Goal: Task Accomplishment & Management: Manage account settings

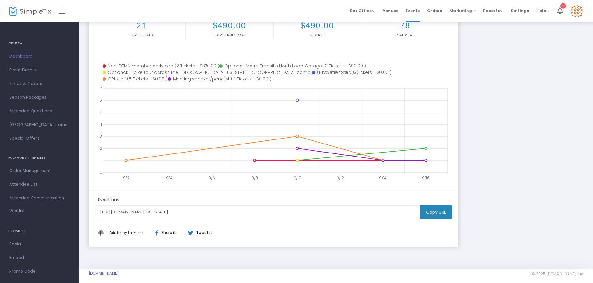
scroll to position [62, 0]
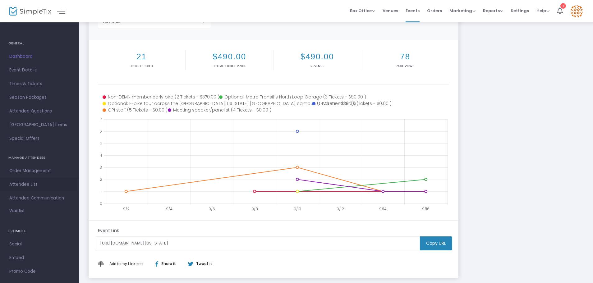
click at [24, 183] on span "Attendee List" at bounding box center [39, 184] width 61 height 8
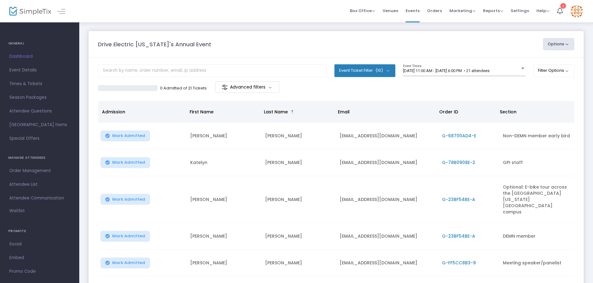
click at [454, 111] on span "Order ID" at bounding box center [448, 112] width 19 height 6
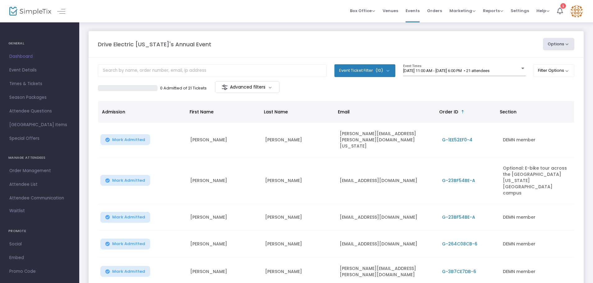
click at [454, 111] on span "Order ID" at bounding box center [448, 112] width 19 height 6
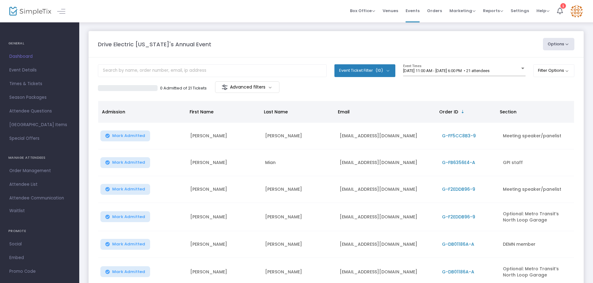
click at [507, 113] on span "Section" at bounding box center [507, 112] width 17 height 6
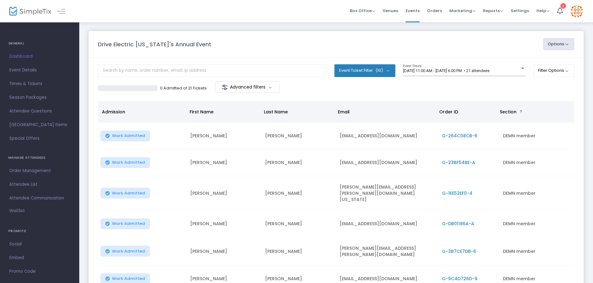
click at [274, 110] on span "Last Name" at bounding box center [276, 112] width 24 height 6
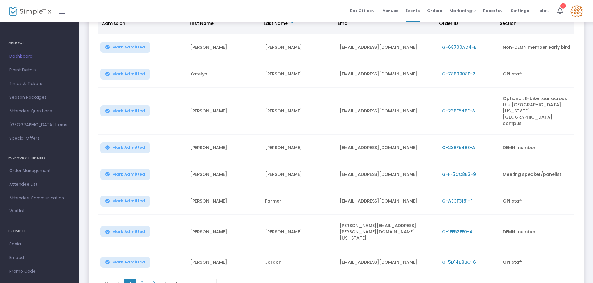
scroll to position [93, 0]
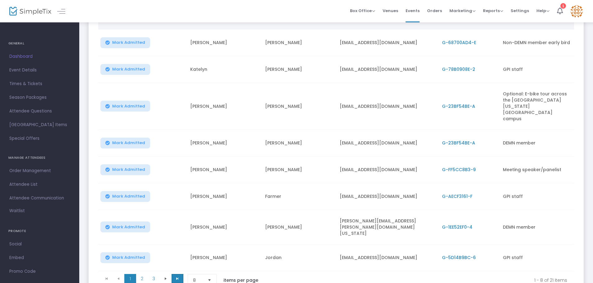
click at [175, 274] on span at bounding box center [177, 278] width 12 height 9
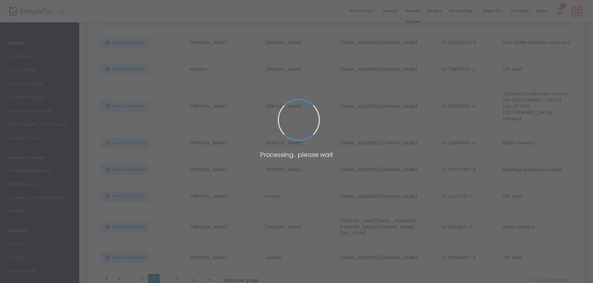
scroll to position [44, 0]
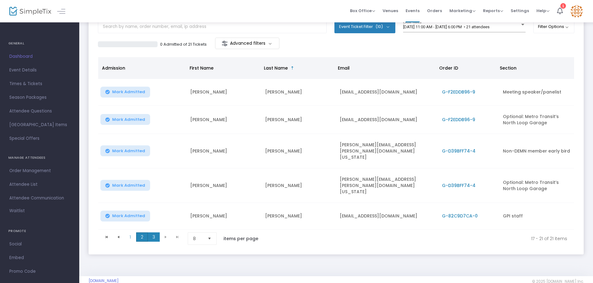
click at [140, 232] on span "2" at bounding box center [142, 236] width 12 height 9
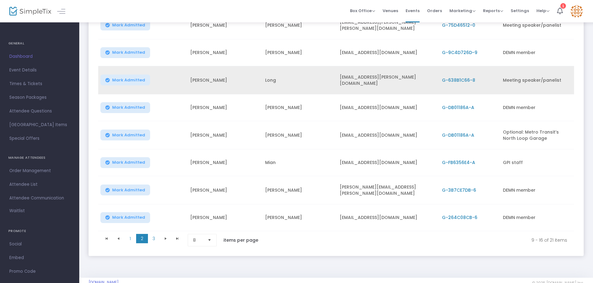
scroll to position [122, 0]
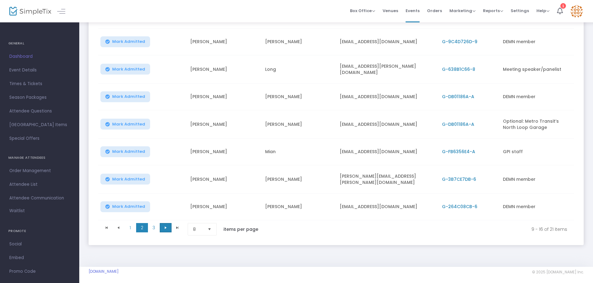
click at [165, 225] on span "Go to the next page" at bounding box center [165, 227] width 5 height 5
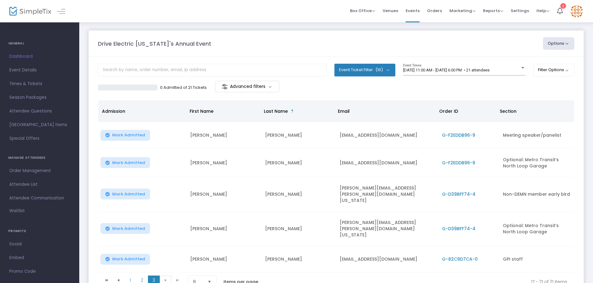
scroll to position [0, 0]
